Goal: Task Accomplishment & Management: Use online tool/utility

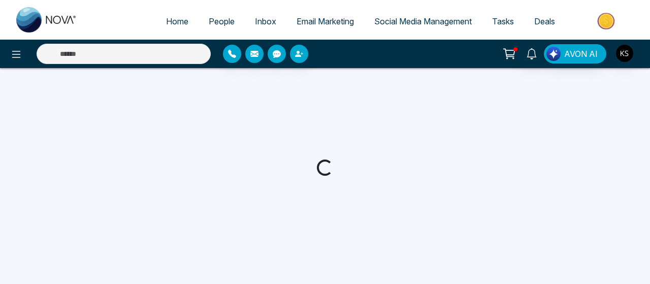
click at [241, 119] on div at bounding box center [325, 167] width 650 height 198
click at [213, 24] on span "People" at bounding box center [222, 21] width 26 height 10
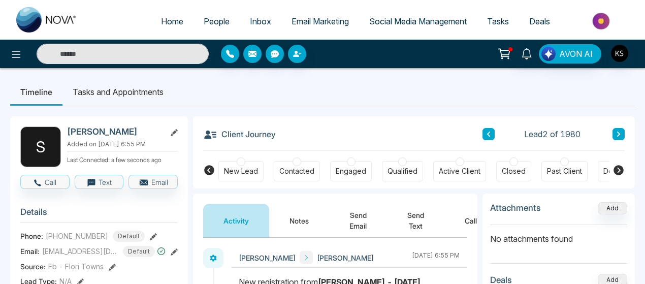
click at [205, 20] on span "People" at bounding box center [217, 21] width 26 height 10
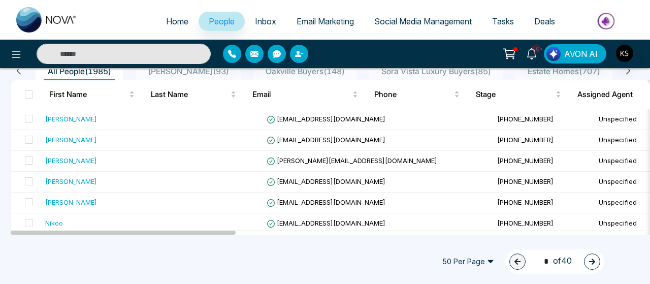
scroll to position [95, 0]
click at [27, 117] on span at bounding box center [29, 119] width 8 height 8
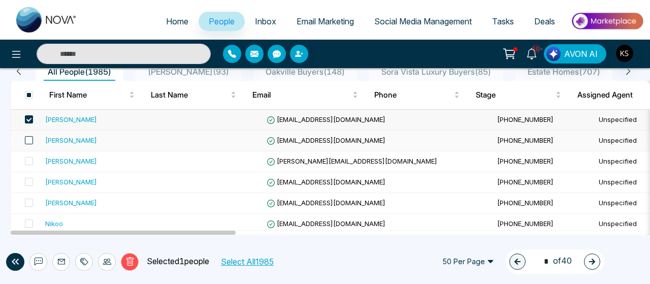
click at [30, 140] on span at bounding box center [29, 140] width 8 height 8
click at [30, 165] on label at bounding box center [26, 161] width 14 height 11
click at [27, 183] on span at bounding box center [29, 182] width 8 height 8
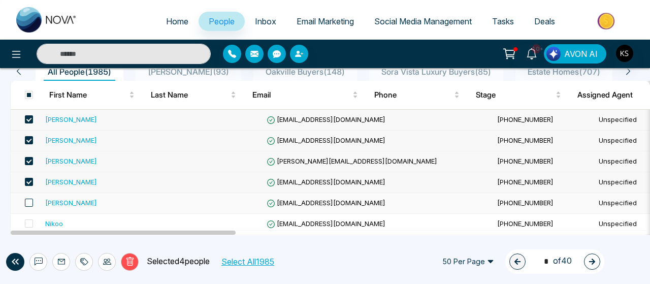
click at [28, 202] on span at bounding box center [29, 202] width 8 height 8
click at [28, 224] on span at bounding box center [29, 223] width 8 height 8
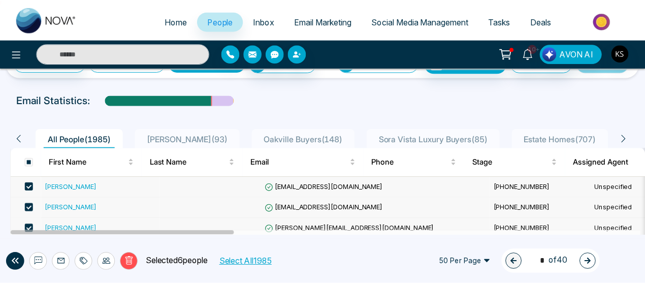
scroll to position [0, 0]
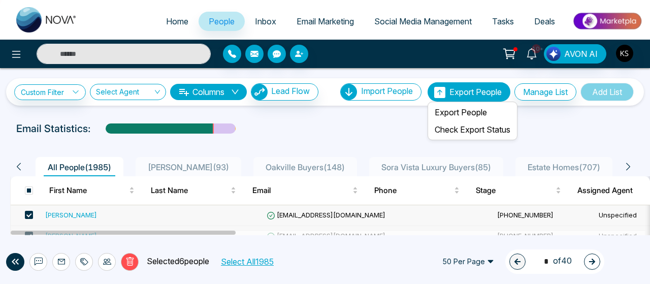
click at [476, 93] on span "Export People" at bounding box center [475, 92] width 52 height 10
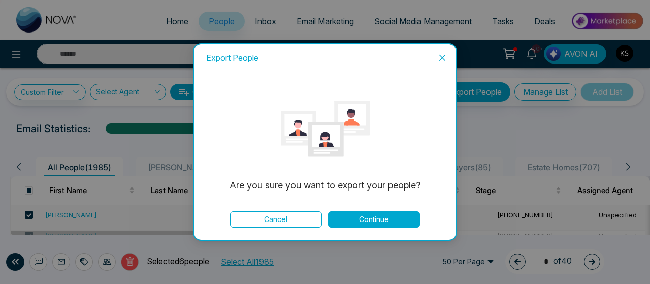
click at [364, 218] on button "Continue" at bounding box center [374, 219] width 92 height 16
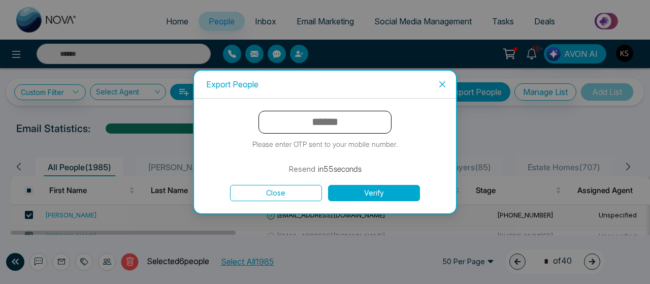
click at [357, 122] on input "text" at bounding box center [324, 122] width 133 height 23
type input "******"
click at [357, 188] on button "Verify" at bounding box center [374, 193] width 92 height 16
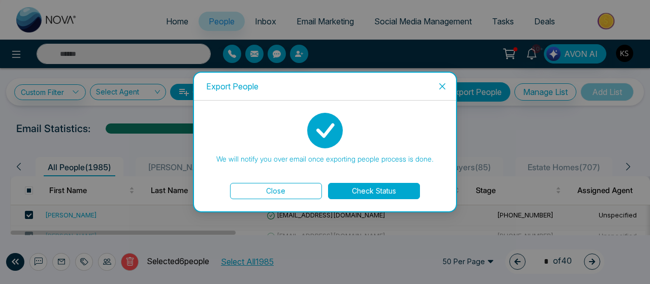
click at [387, 193] on button "Check Status" at bounding box center [374, 191] width 92 height 16
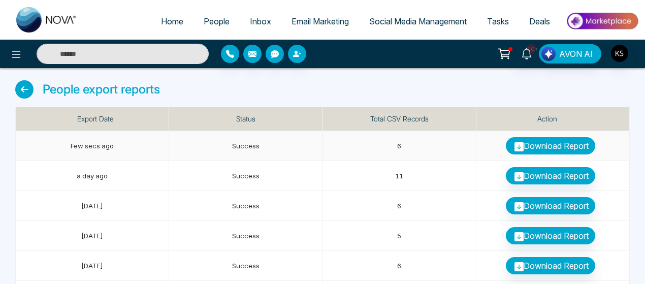
click at [548, 147] on link "Download Report" at bounding box center [550, 145] width 89 height 17
